Goal: Download file/media

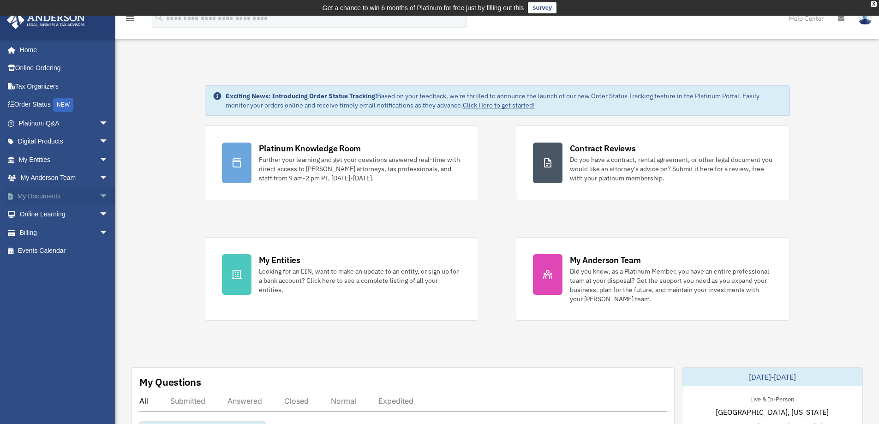
click at [99, 193] on span "arrow_drop_down" at bounding box center [108, 196] width 18 height 19
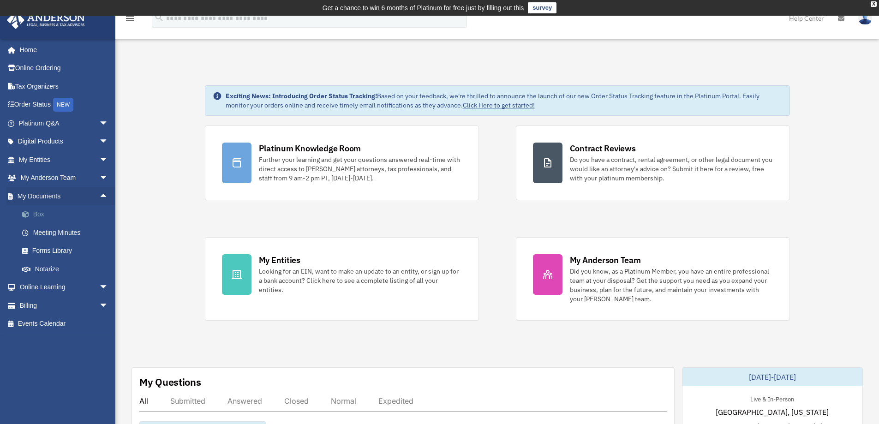
click at [42, 215] on link "Box" at bounding box center [67, 214] width 109 height 18
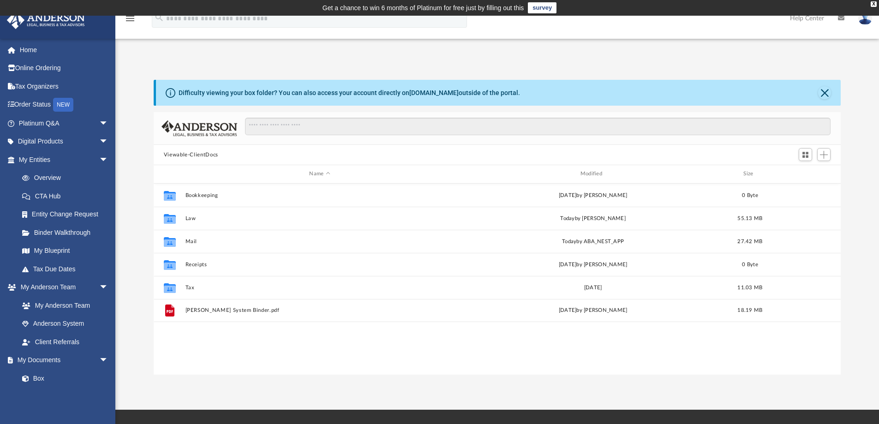
scroll to position [203, 680]
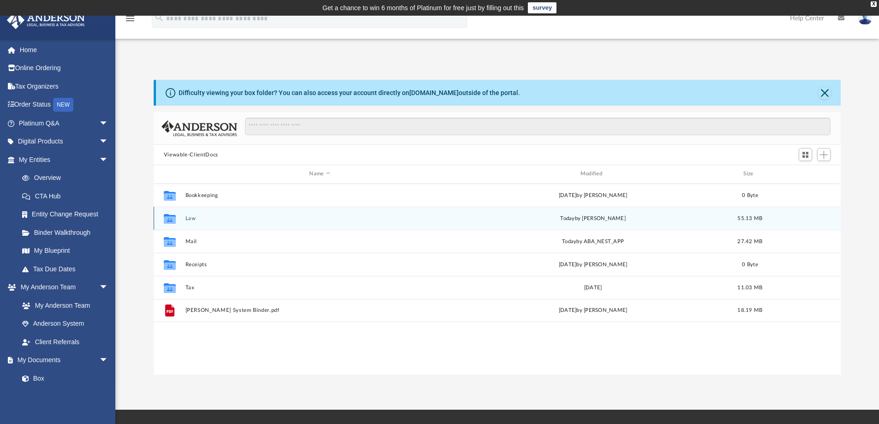
click at [191, 218] on button "Law" at bounding box center [319, 218] width 269 height 6
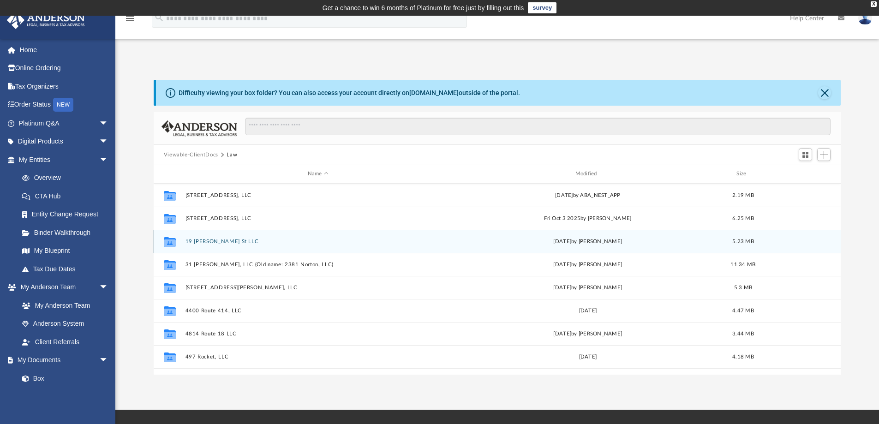
click at [213, 242] on button "19 Berry St LLC" at bounding box center [318, 241] width 266 height 6
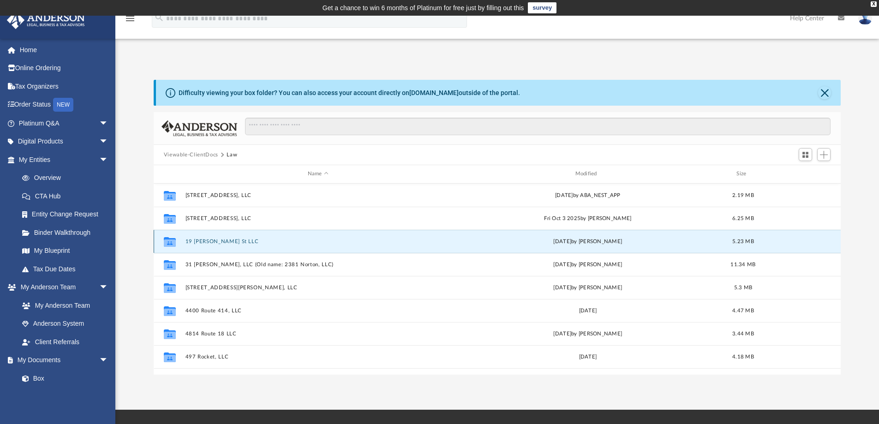
click at [213, 242] on button "19 Berry St LLC" at bounding box center [318, 241] width 266 height 6
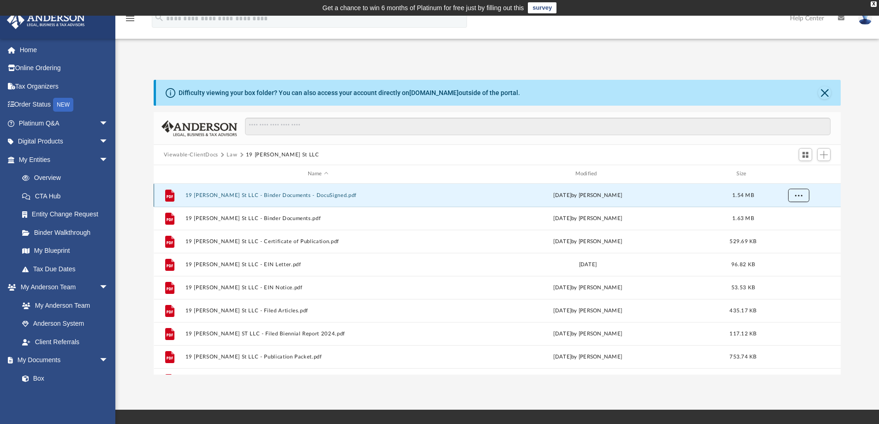
click at [798, 197] on span "More options" at bounding box center [797, 194] width 7 height 5
click at [792, 227] on li "Download" at bounding box center [789, 229] width 27 height 10
click at [232, 155] on button "Law" at bounding box center [231, 155] width 11 height 8
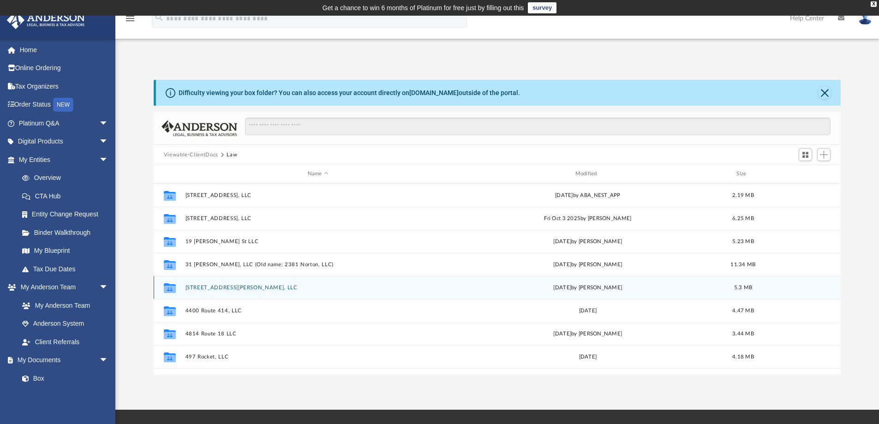
click at [216, 288] on button "36 Brockway Pl, LLC" at bounding box center [318, 288] width 266 height 6
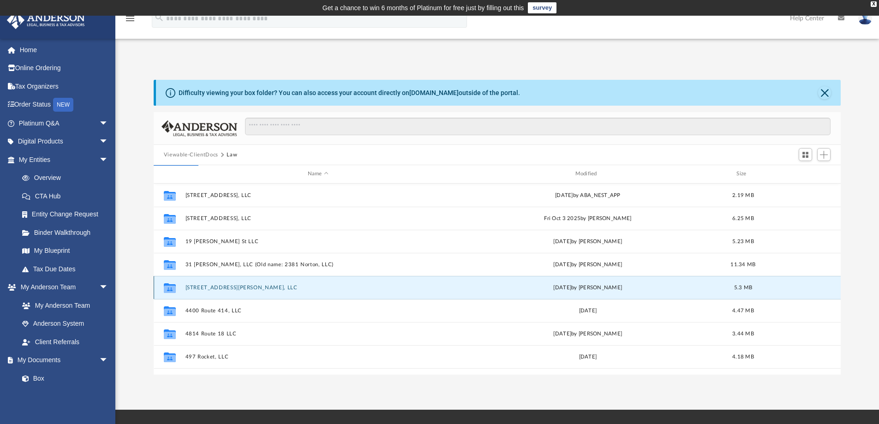
click at [216, 288] on button "36 Brockway Pl, LLC" at bounding box center [318, 288] width 266 height 6
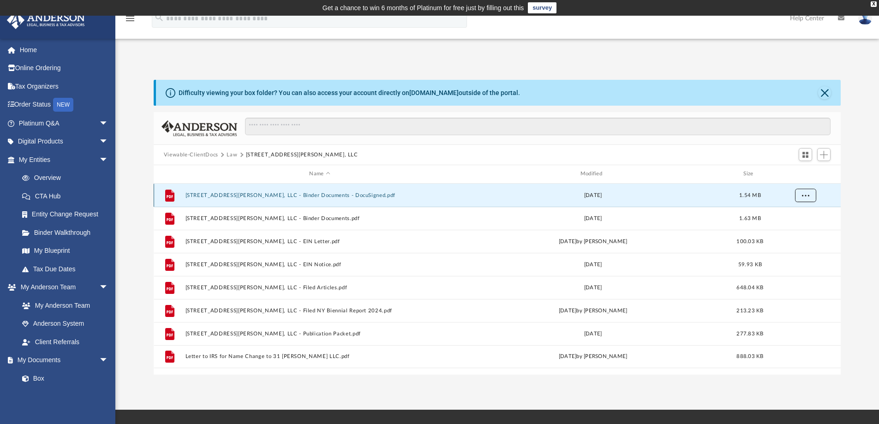
click at [803, 197] on span "More options" at bounding box center [804, 194] width 7 height 5
click at [796, 231] on li "Download" at bounding box center [796, 229] width 27 height 10
click at [230, 155] on button "Law" at bounding box center [231, 155] width 11 height 8
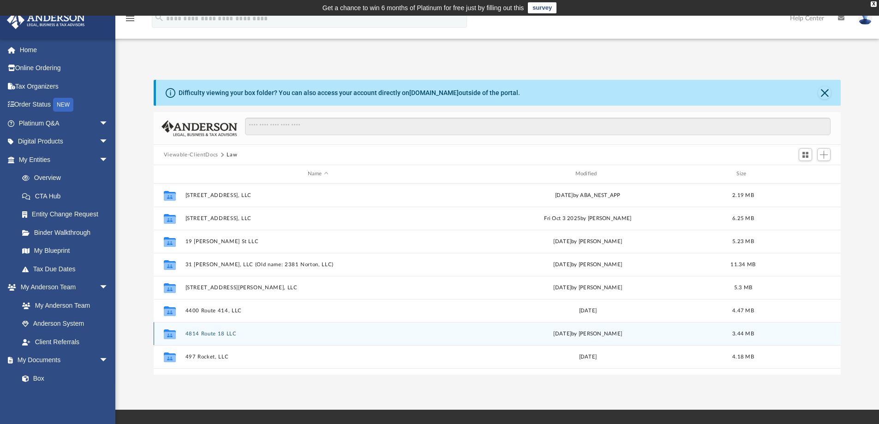
click at [204, 330] on div "Collaborated Folder 4814 Route 18 LLC Tue Dec 13 2022 by Brandi Williamson 3.44…" at bounding box center [497, 333] width 687 height 23
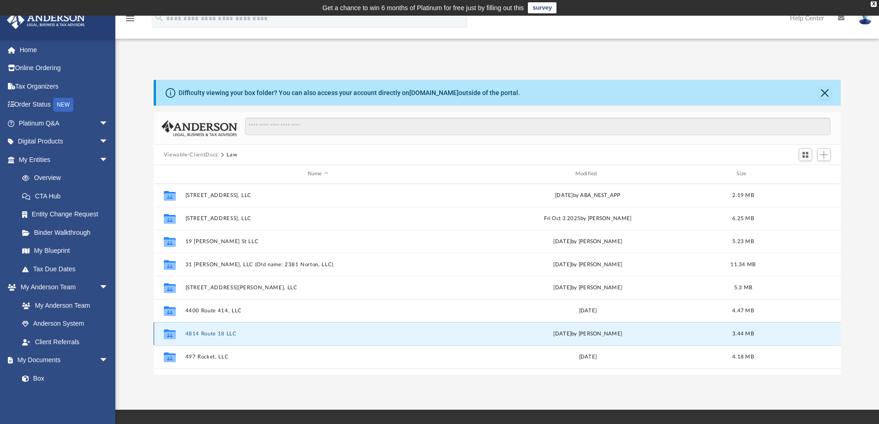
click at [220, 334] on button "4814 Route 18 LLC" at bounding box center [318, 334] width 266 height 6
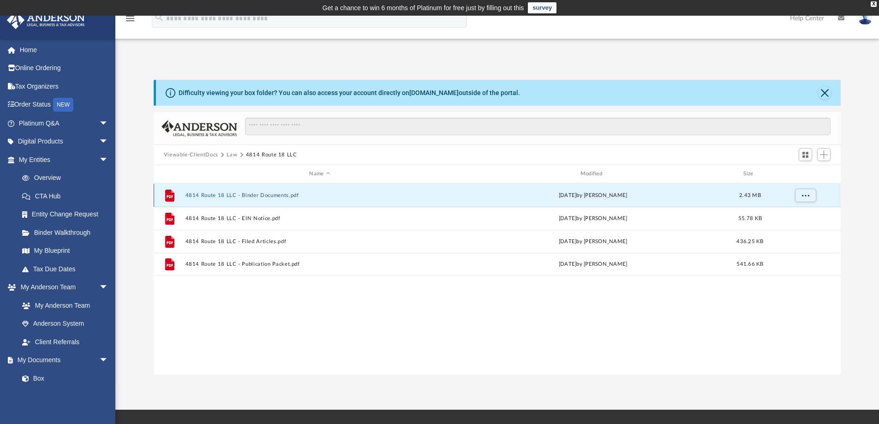
click at [284, 198] on button "4814 Route 18 LLC - Binder Documents.pdf" at bounding box center [319, 195] width 269 height 6
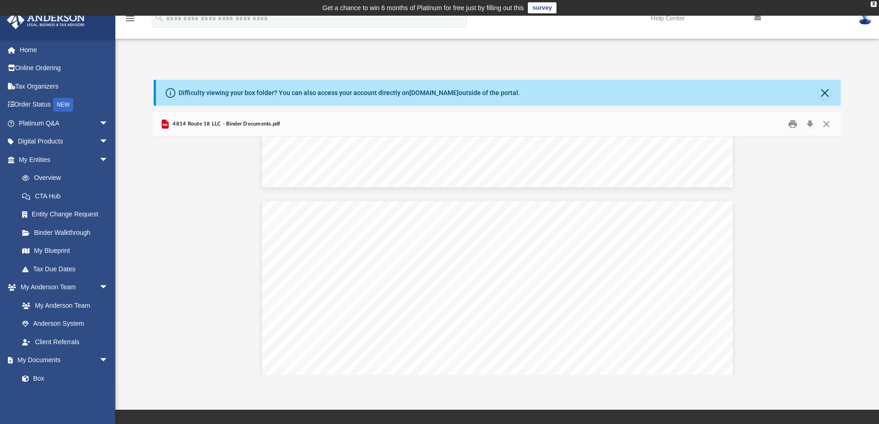
scroll to position [39586, 0]
